Goal: Navigation & Orientation: Find specific page/section

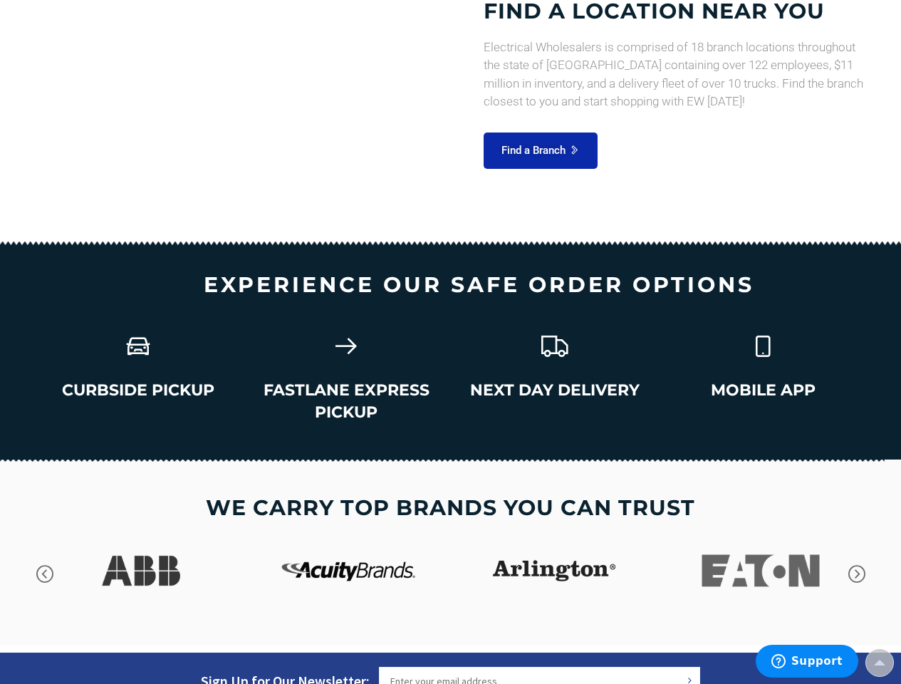
scroll to position [2180, 0]
